Goal: Information Seeking & Learning: Learn about a topic

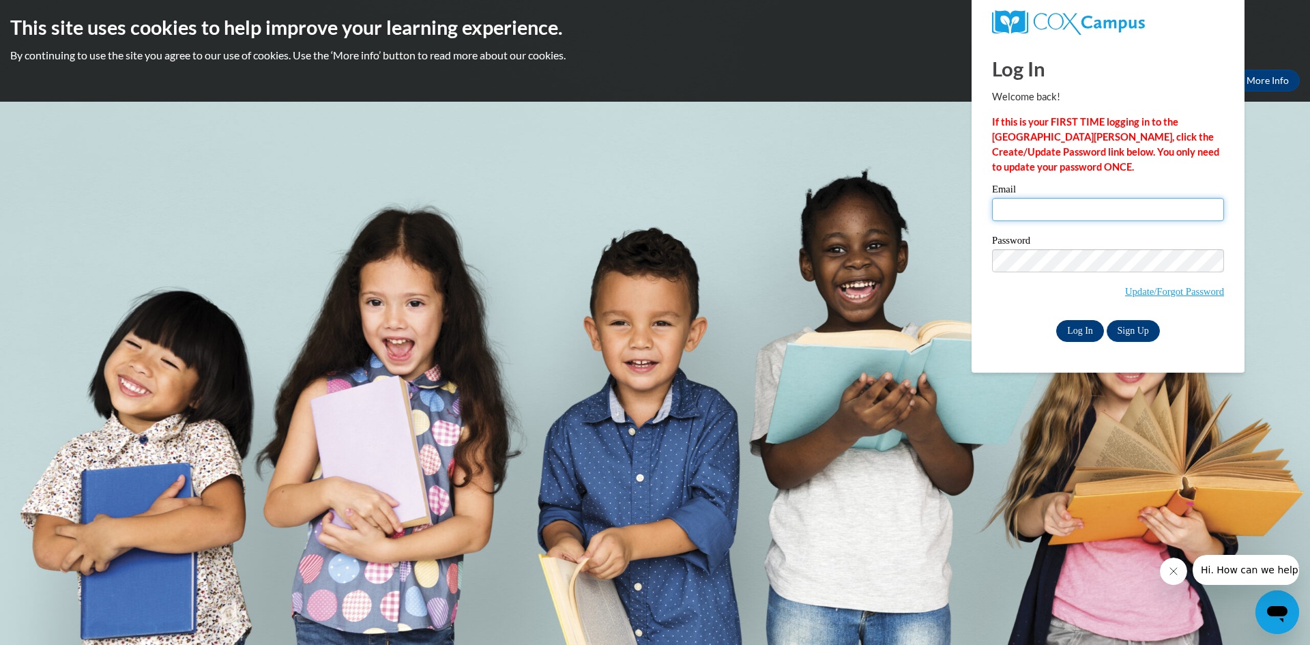
type input "awaniger@clintonville.k12.wi.us"
click at [1082, 330] on input "Log In" at bounding box center [1080, 331] width 48 height 22
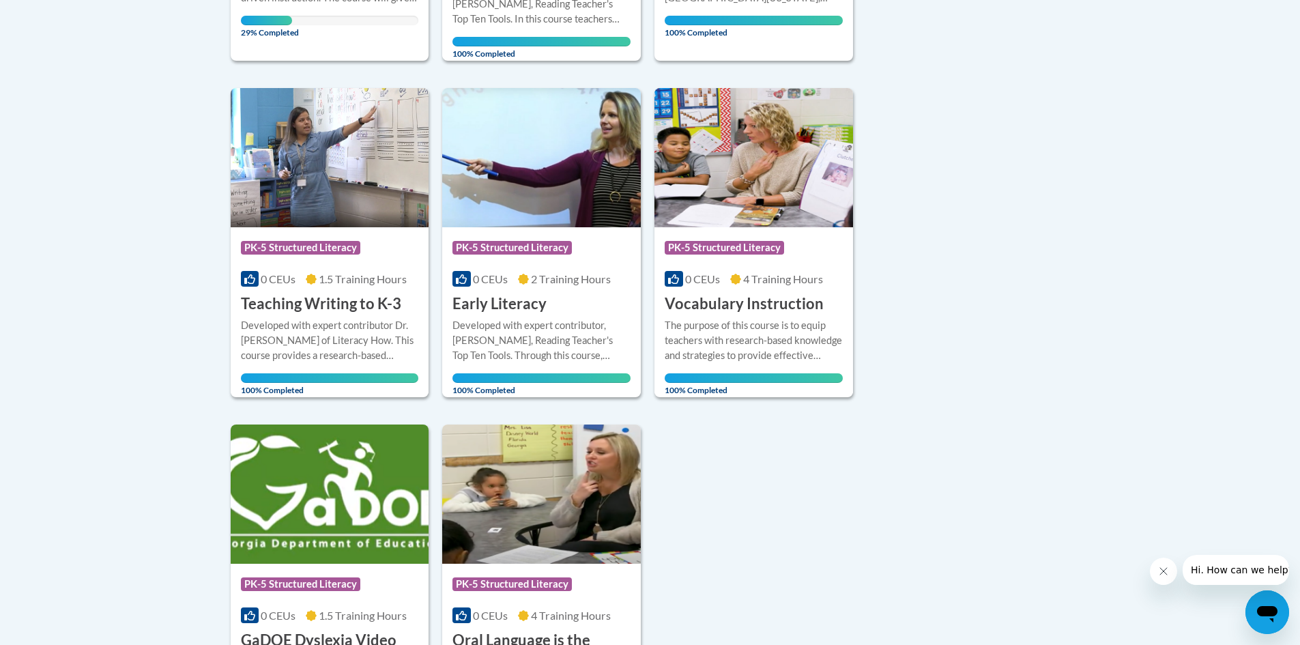
scroll to position [478, 0]
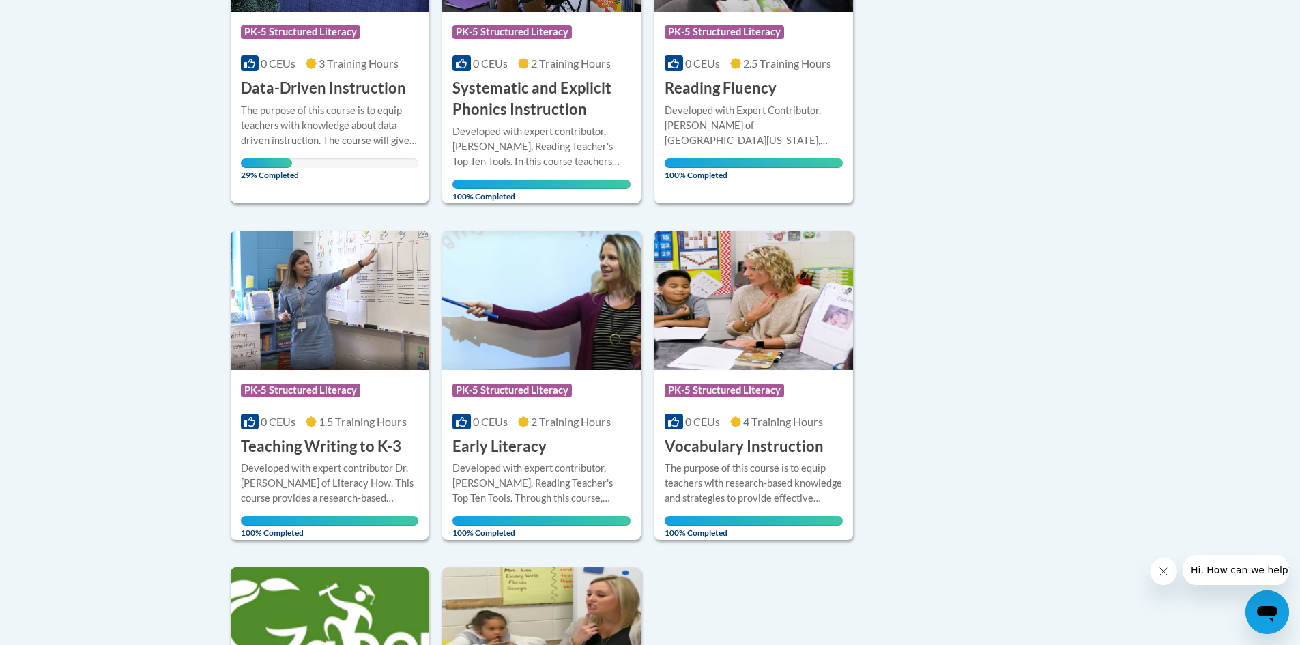
click at [299, 91] on h3 "Data-Driven Instruction" at bounding box center [323, 88] width 165 height 21
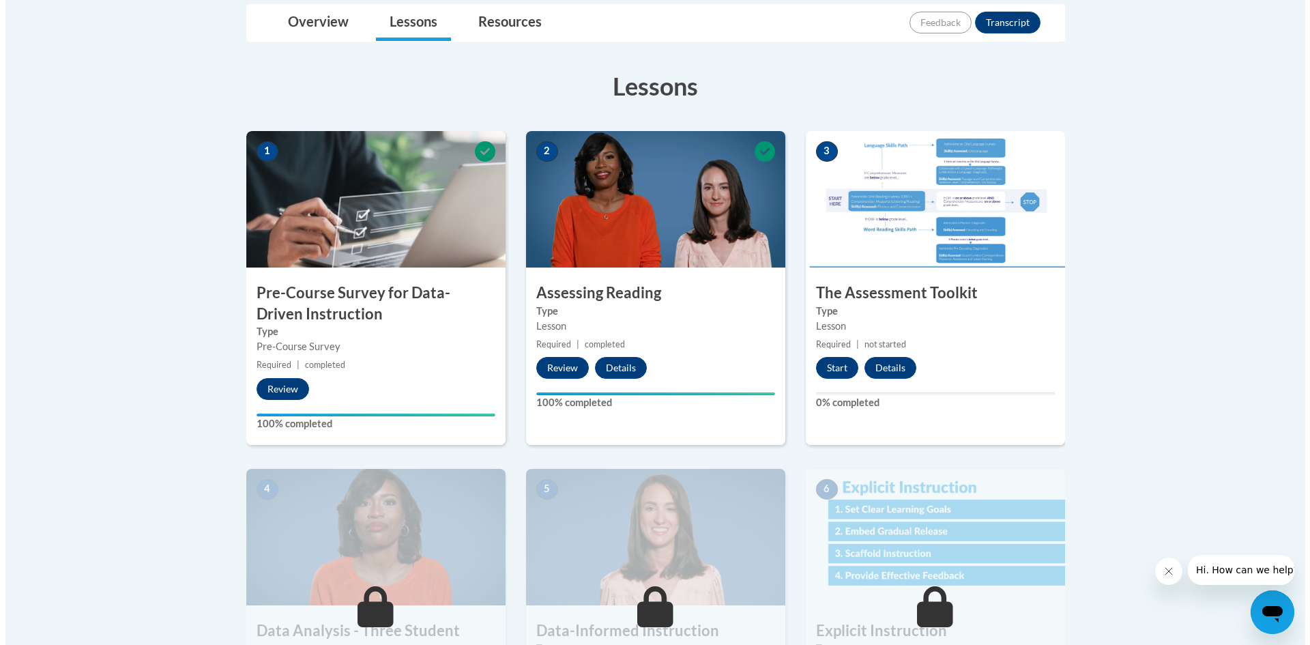
scroll to position [478, 0]
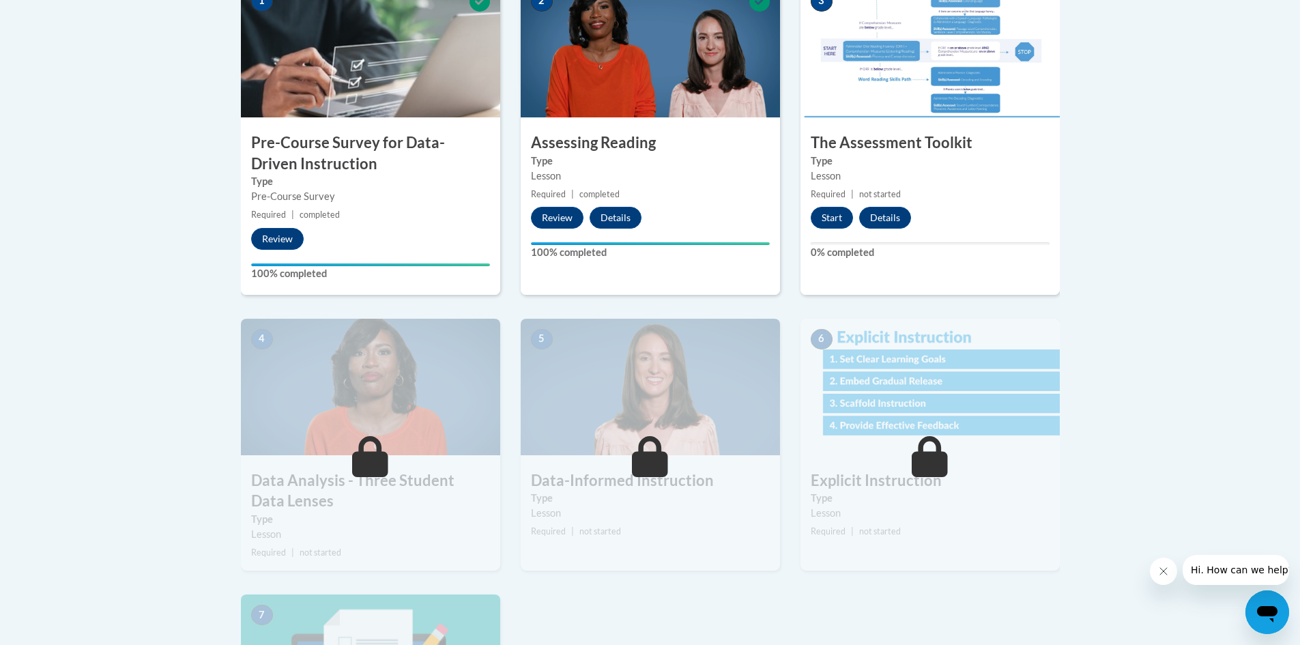
click at [354, 378] on img at bounding box center [370, 387] width 259 height 136
click at [824, 211] on button "Start" at bounding box center [831, 218] width 42 height 22
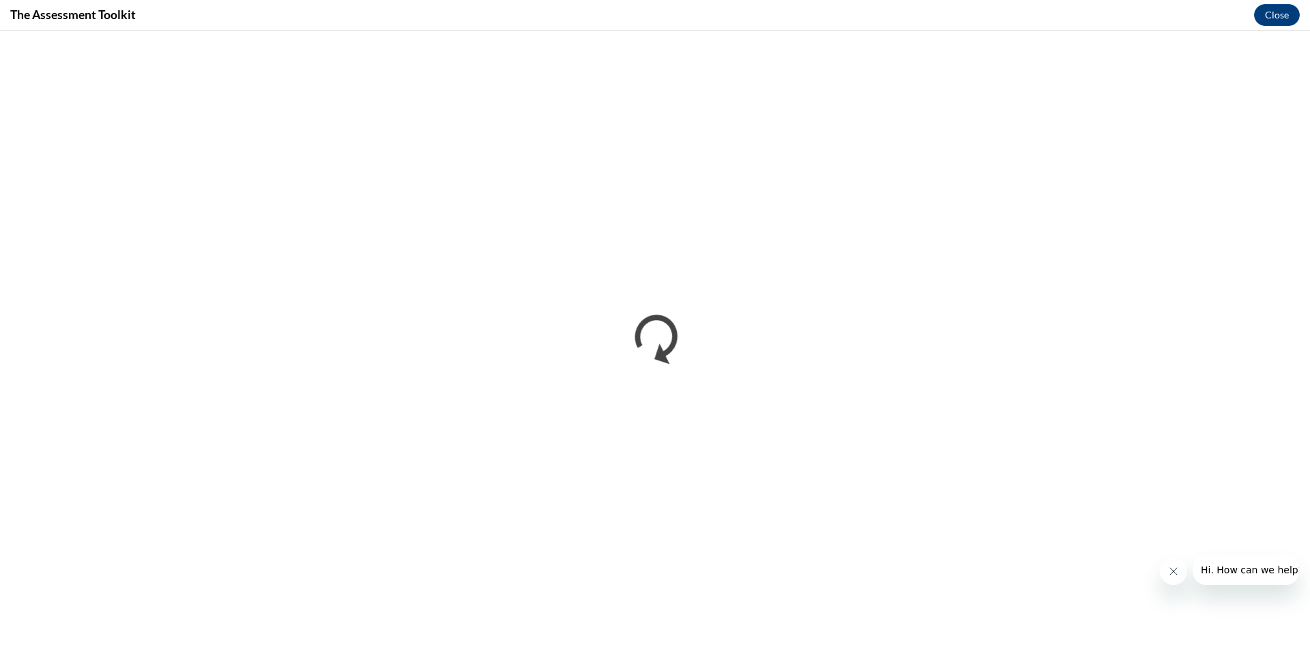
scroll to position [0, 0]
